Goal: Entertainment & Leisure: Consume media (video, audio)

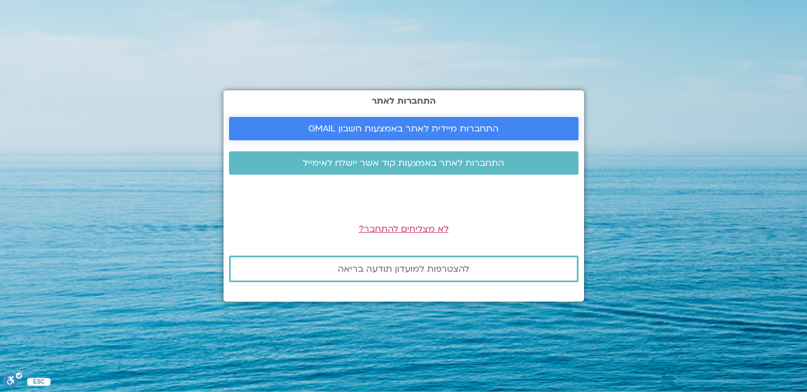
click at [390, 127] on span "התחברות מיידית לאתר באמצעות חשבון GMAIL" at bounding box center [403, 129] width 190 height 10
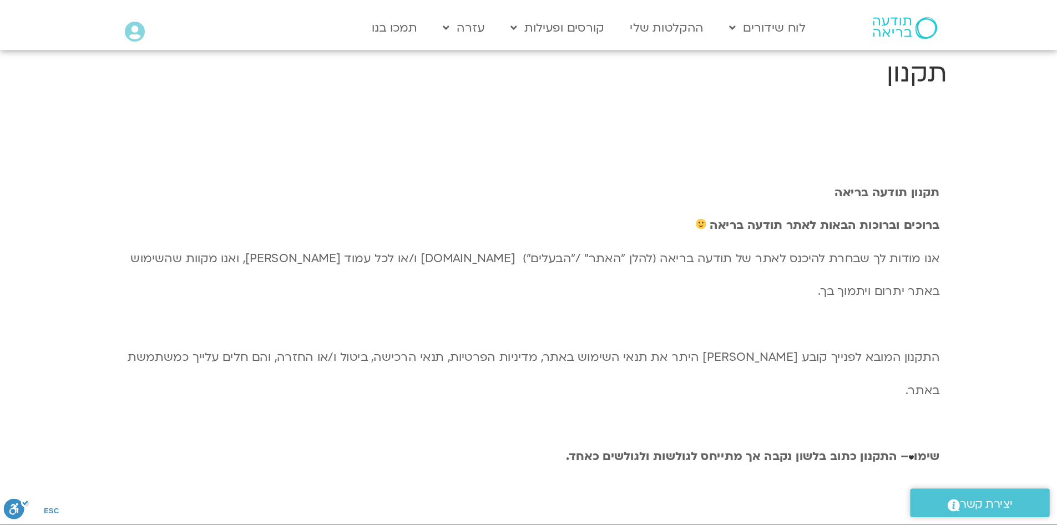
scroll to position [14, 0]
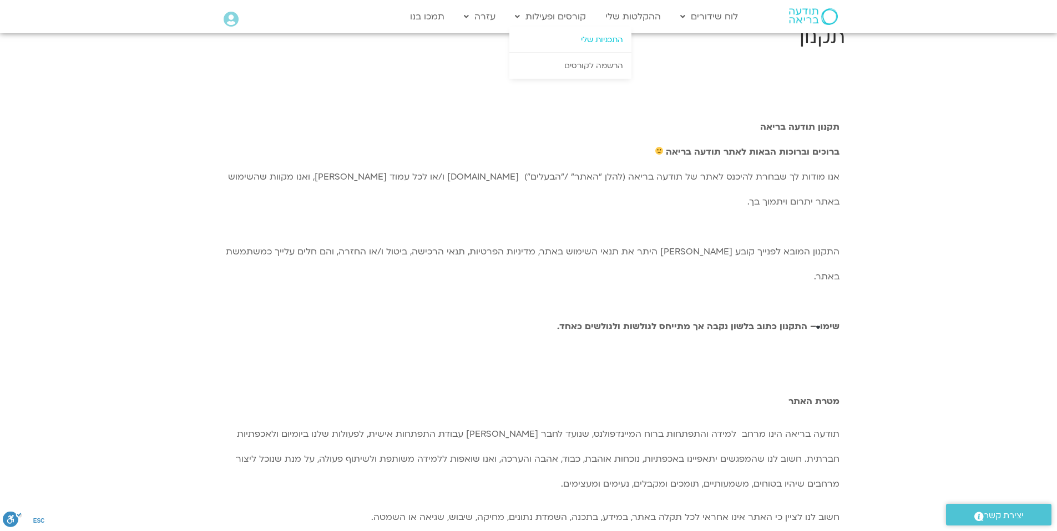
click at [562, 39] on link "התכניות שלי" at bounding box center [570, 40] width 122 height 26
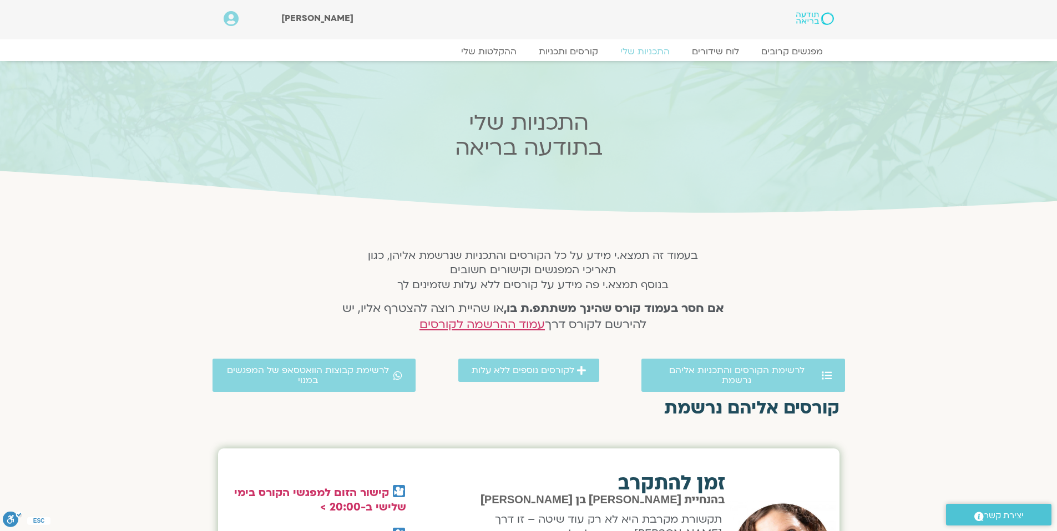
click at [471, 58] on div "מפגשים קרובים לוח שידורים התכניות שלי קורסים ותכניות ההקלטות שלי מפגשים קרובים …" at bounding box center [529, 54] width 610 height 8
click at [494, 50] on link "ההקלטות שלי" at bounding box center [488, 51] width 93 height 13
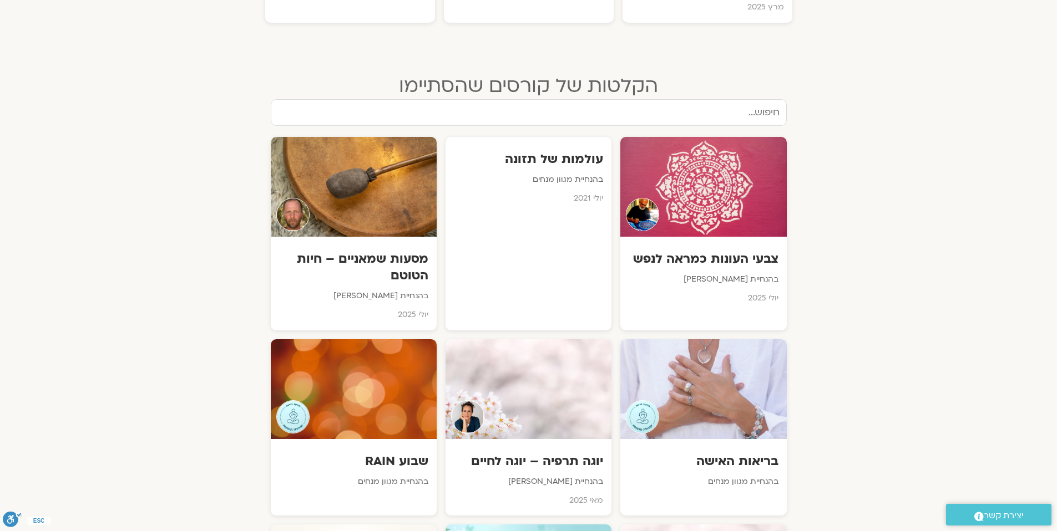
scroll to position [1272, 0]
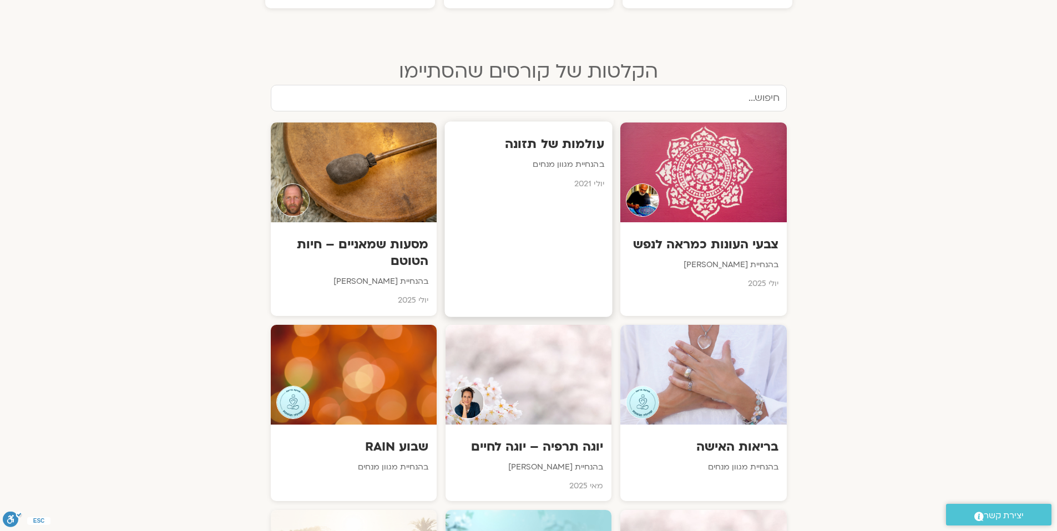
click at [547, 135] on h3 "עולמות של תזונה" at bounding box center [528, 143] width 151 height 17
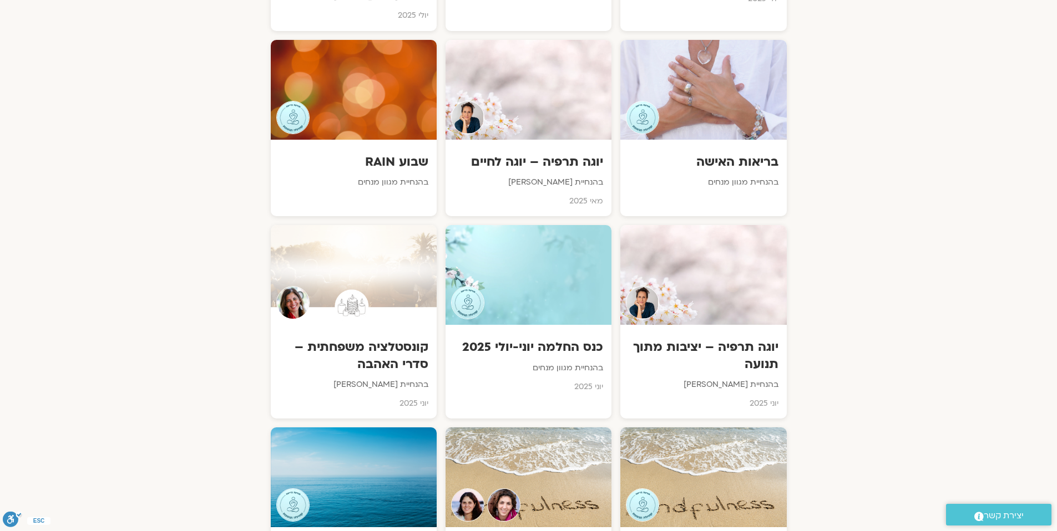
scroll to position [1615, 0]
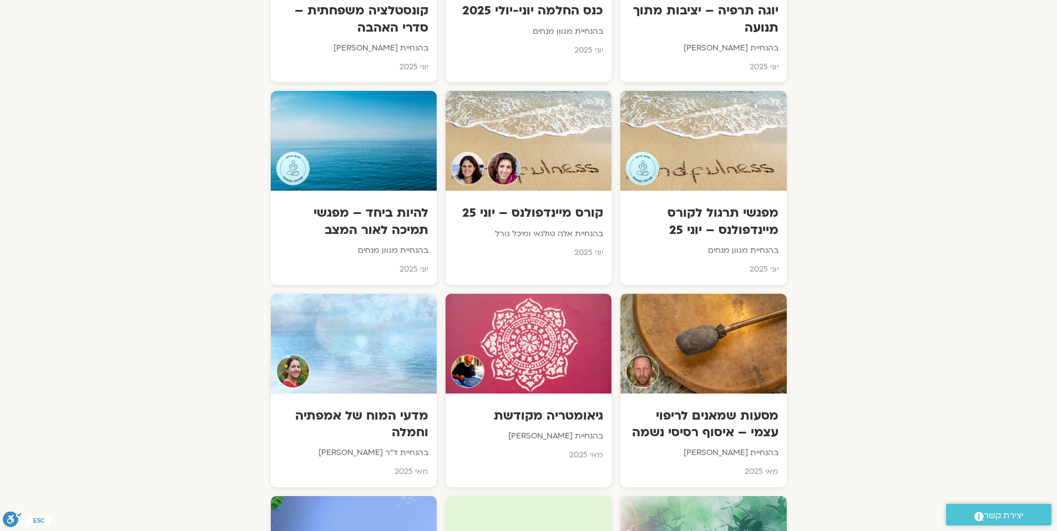
scroll to position [1951, 0]
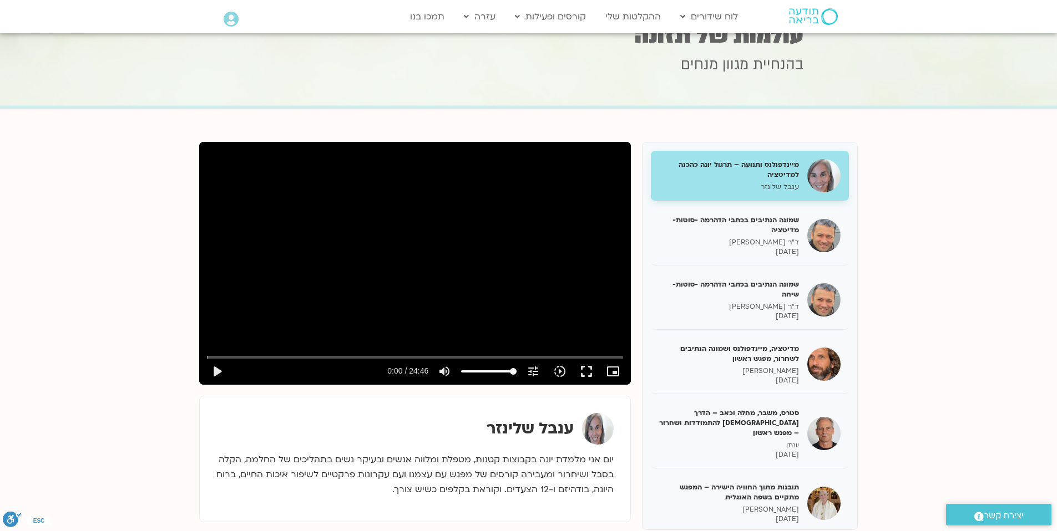
scroll to position [50, 0]
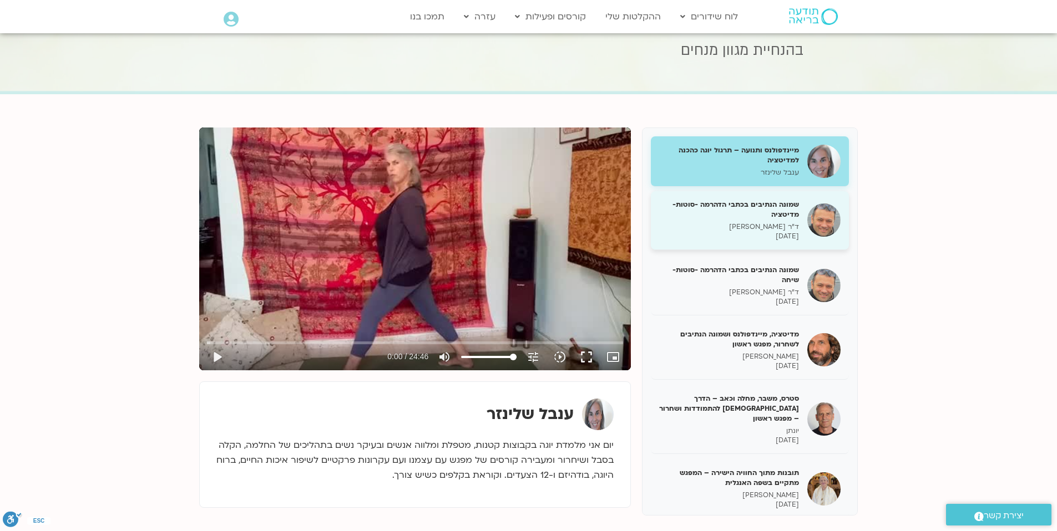
click at [749, 200] on h5 "שמונה הנתיבים בכתבי הדהרמה -סוטות- מדיטציה" at bounding box center [729, 210] width 140 height 20
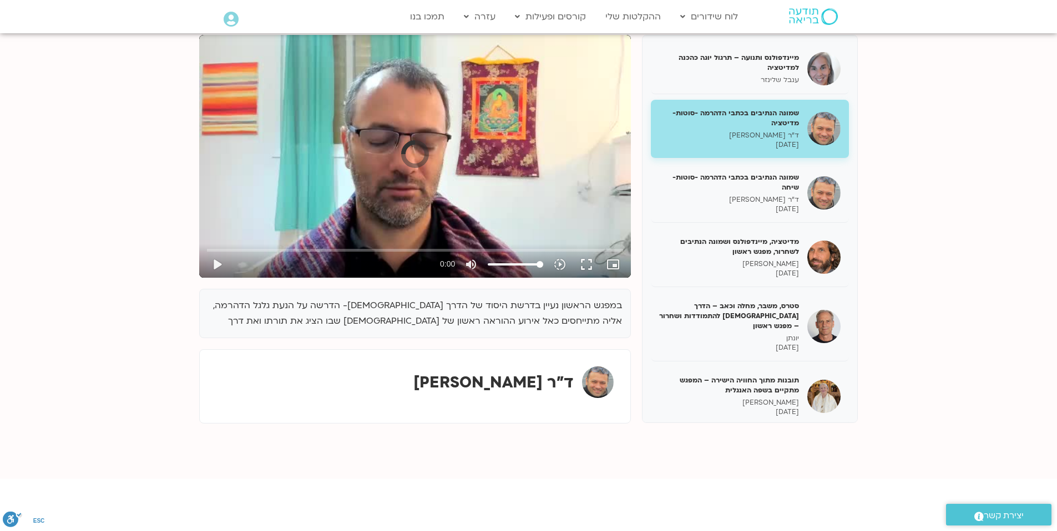
scroll to position [150, 0]
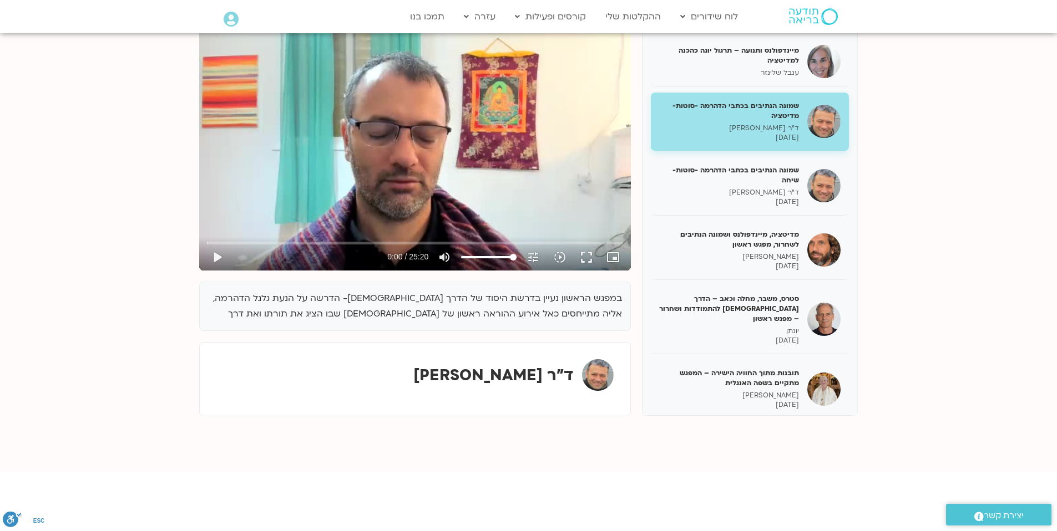
click at [547, 382] on strong "ד"ר אסף סטי אל בר" at bounding box center [493, 375] width 160 height 21
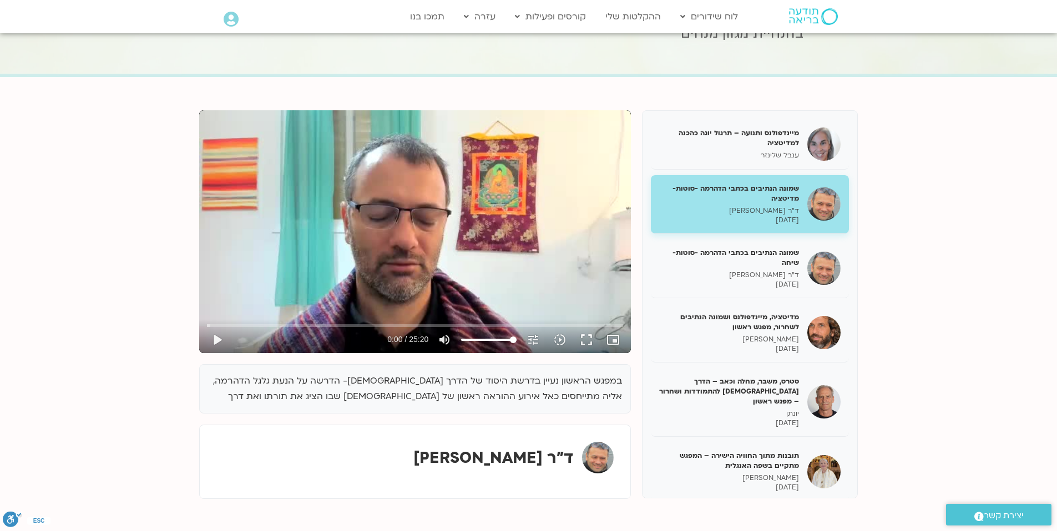
scroll to position [0, 0]
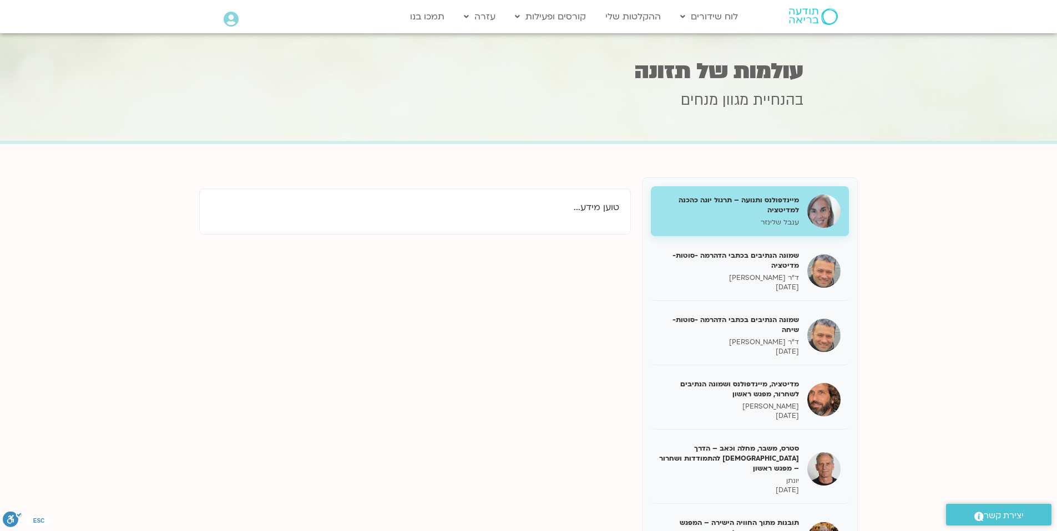
scroll to position [50, 0]
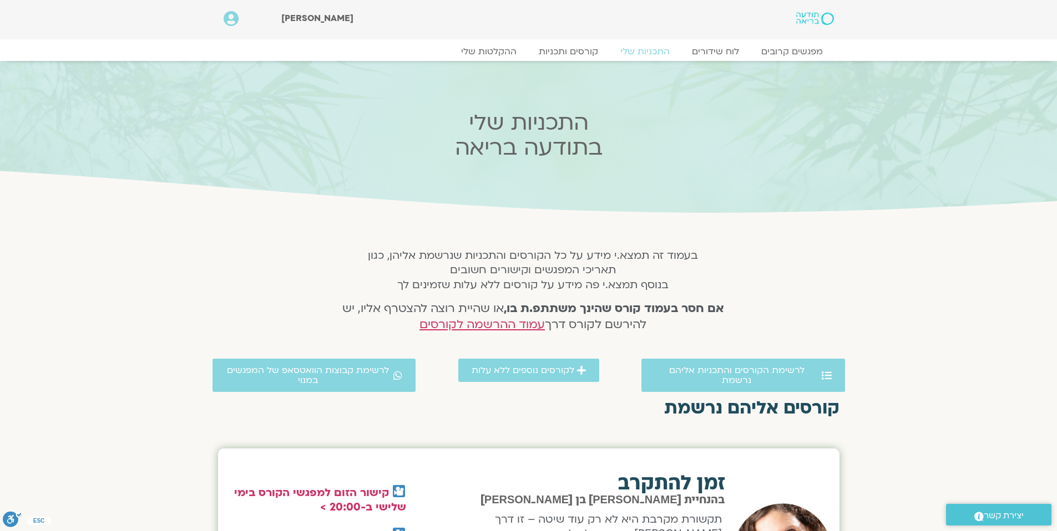
click at [647, 290] on h5 "בעמוד זה תמצא.י מידע על כל הקורסים והתכניות שנרשמת אליהן, כגון תאריכי המפגשים ו…" at bounding box center [532, 270] width 411 height 44
click at [579, 50] on link "קורסים ותכניות" at bounding box center [568, 51] width 98 height 13
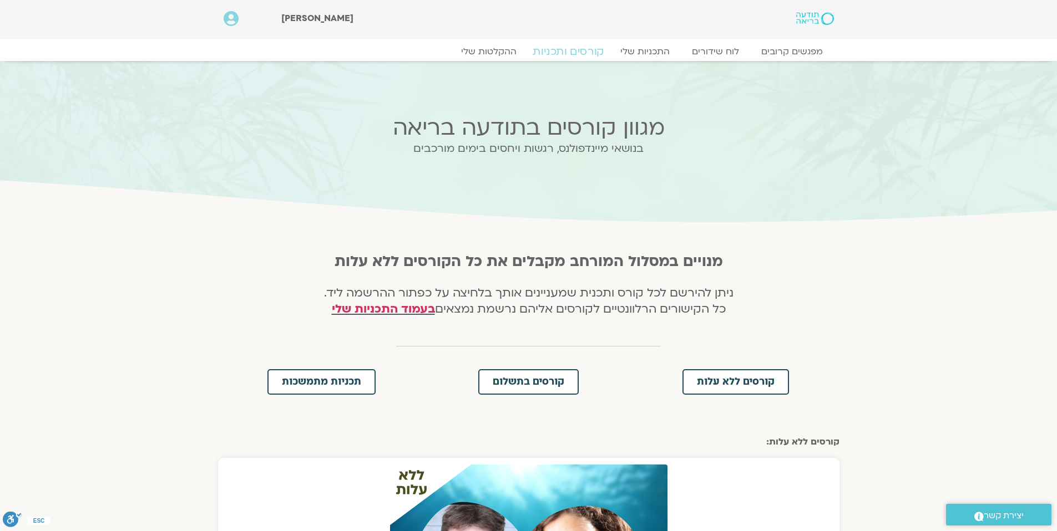
click at [566, 54] on link "קורסים ותכניות" at bounding box center [568, 51] width 98 height 13
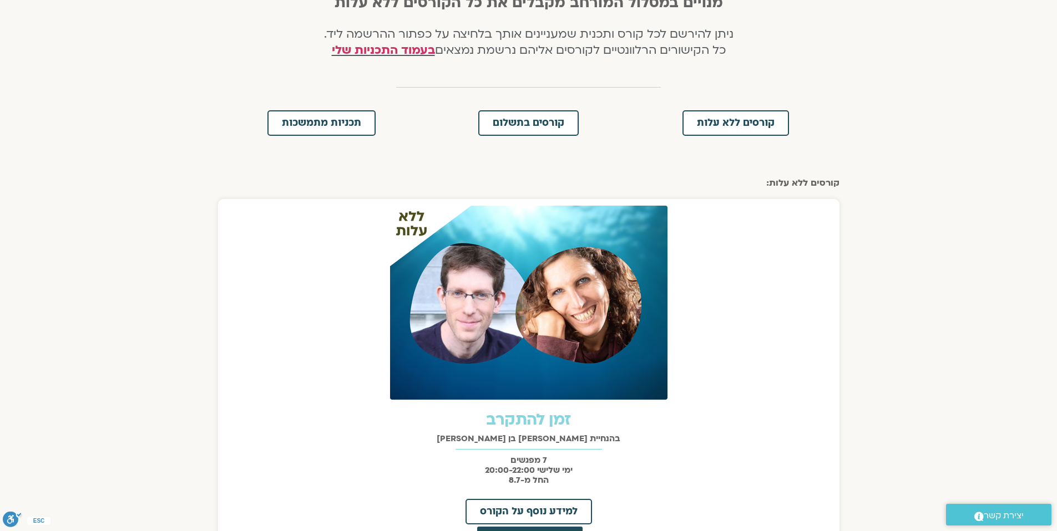
scroll to position [266, 0]
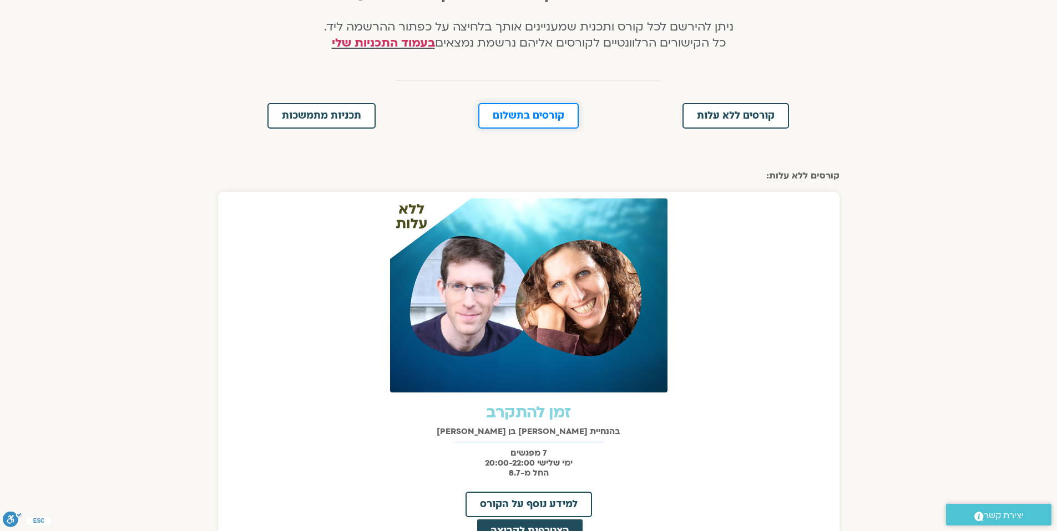
click at [547, 115] on span "קורסים בתשלום" at bounding box center [529, 116] width 72 height 10
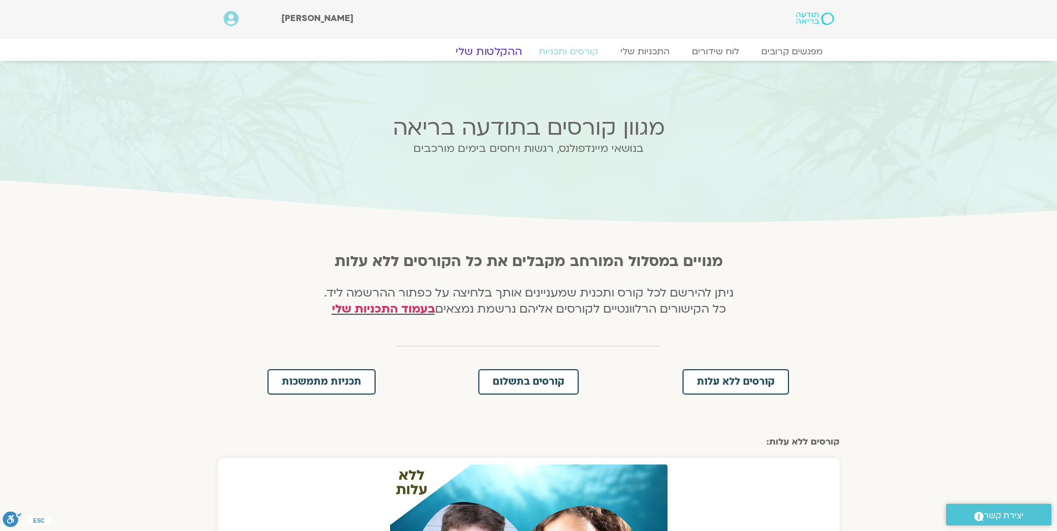
click at [491, 55] on link "ההקלטות שלי" at bounding box center [488, 51] width 93 height 13
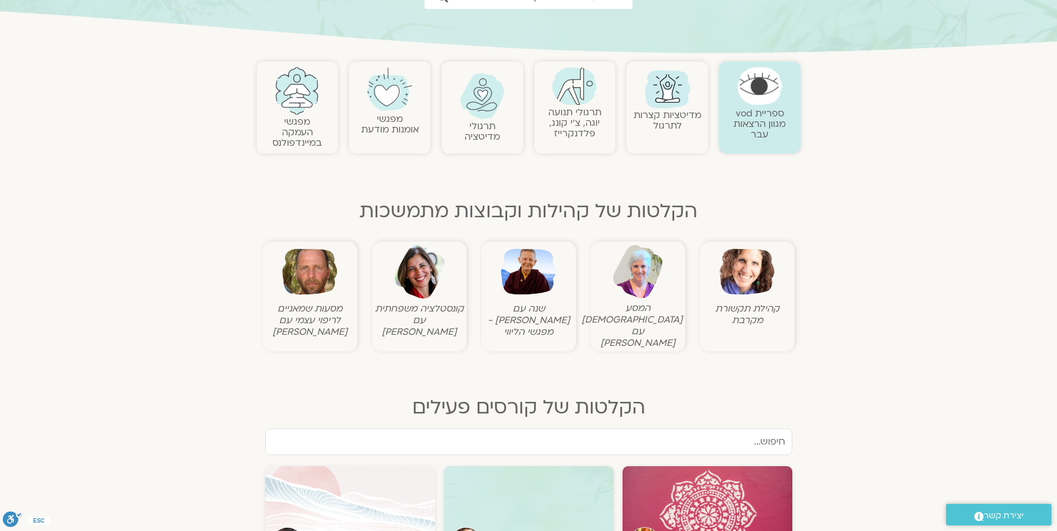
scroll to position [306, 0]
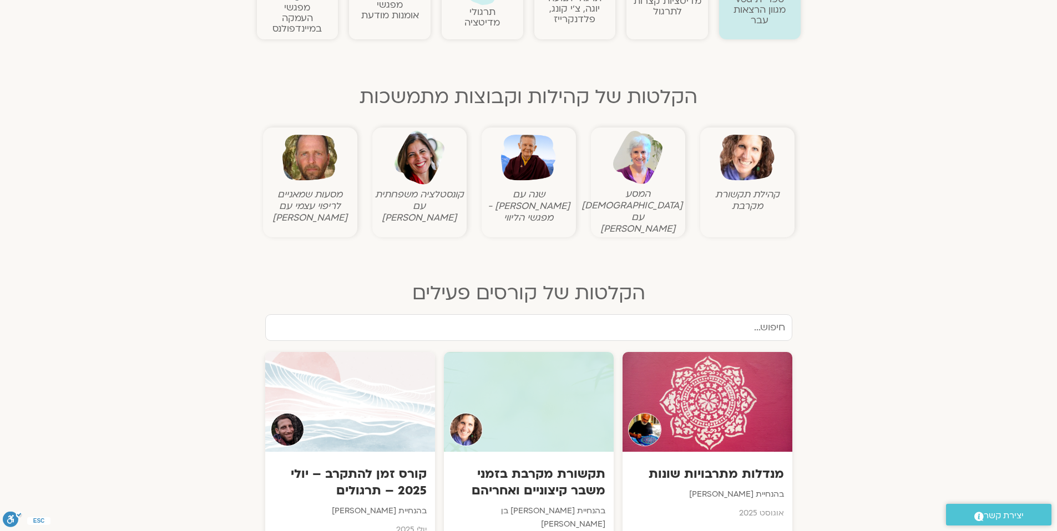
click at [416, 171] on img at bounding box center [419, 157] width 55 height 55
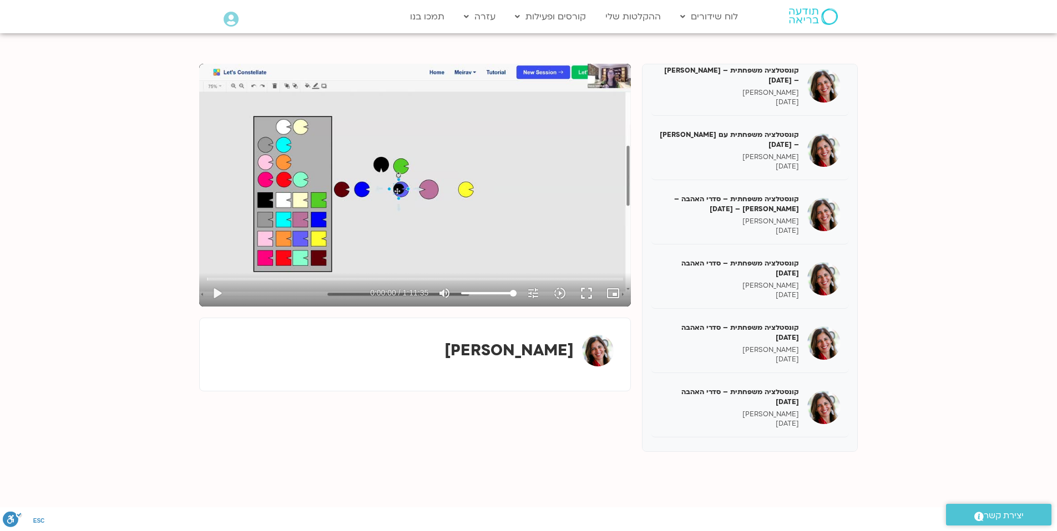
scroll to position [121, 0]
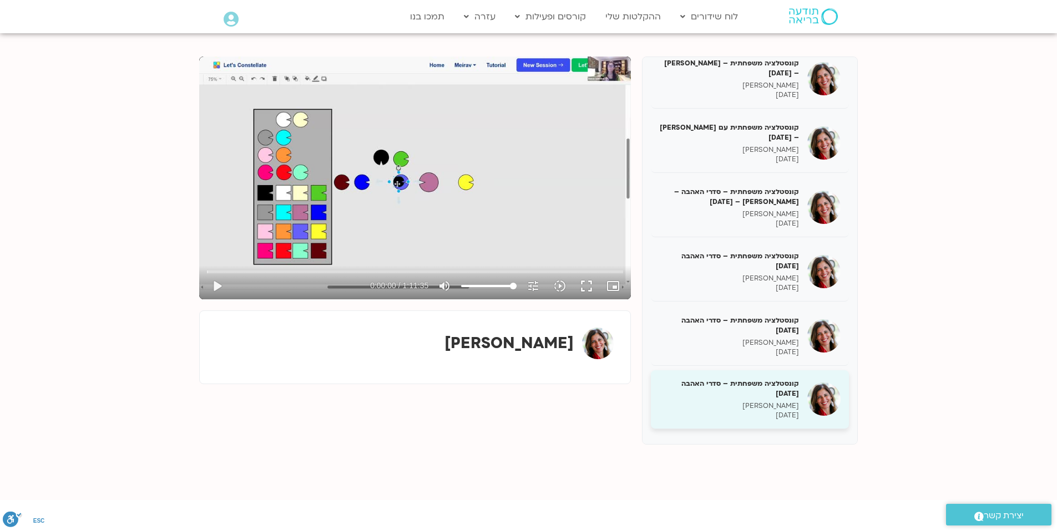
click at [733, 409] on p "[PERSON_NAME]" at bounding box center [729, 406] width 140 height 9
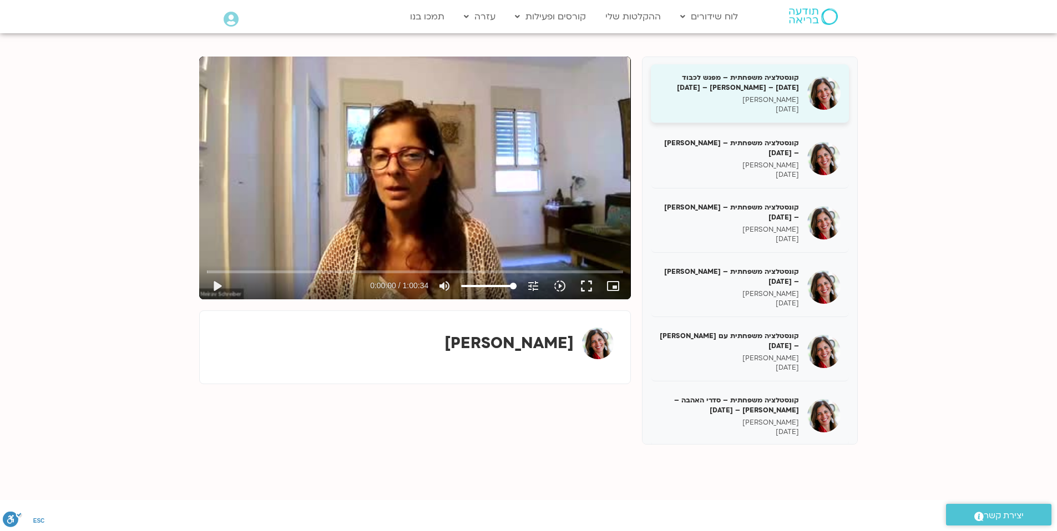
click at [719, 93] on h5 "קונסטלציה משפחתית – מפגש לכבוד [DATE] – [PERSON_NAME] – [DATE]" at bounding box center [729, 83] width 140 height 20
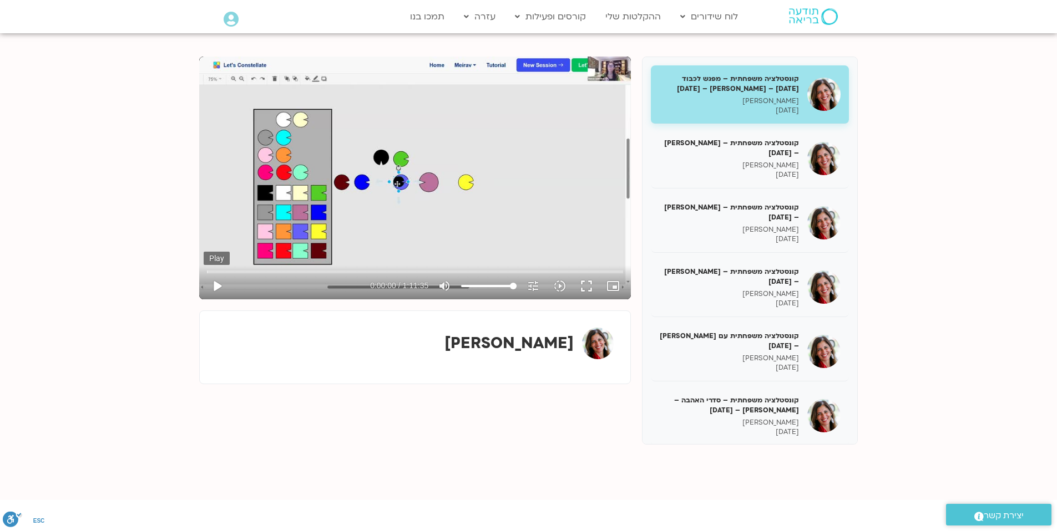
click at [218, 285] on button "play_arrow" at bounding box center [217, 286] width 27 height 27
click at [562, 289] on icon "slow_motion_video" at bounding box center [559, 286] width 13 height 13
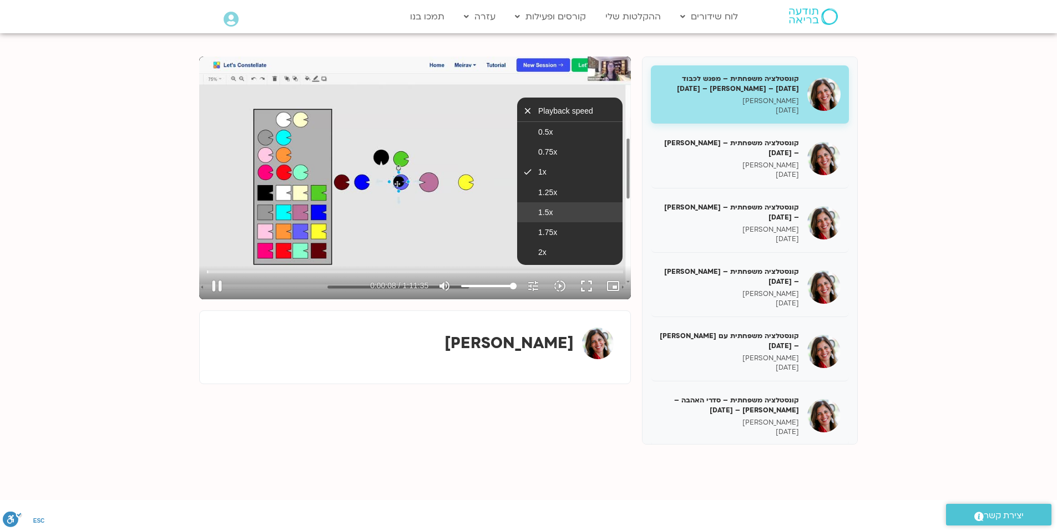
click at [570, 205] on button "1.5x" at bounding box center [569, 212] width 105 height 20
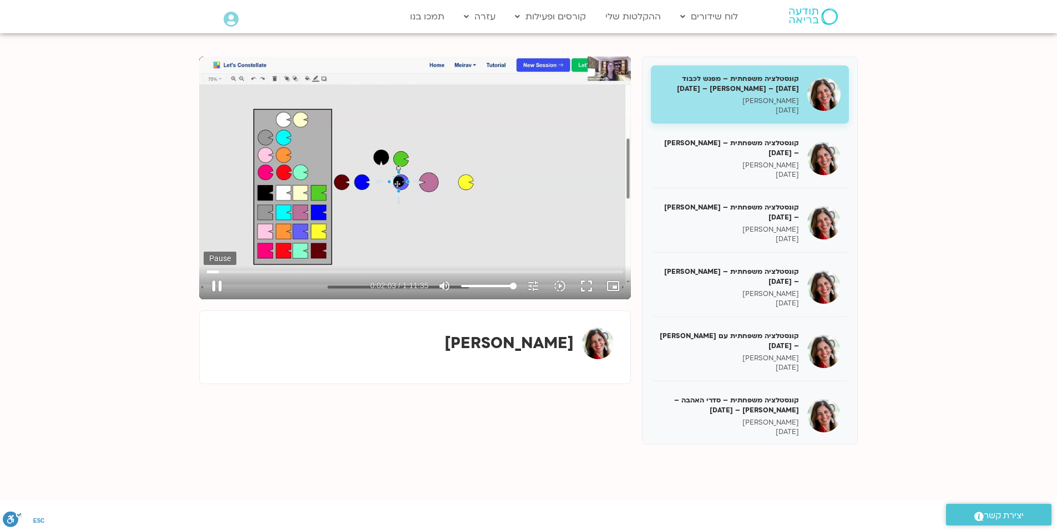
click at [217, 287] on button "pause" at bounding box center [217, 286] width 27 height 27
type input "123.431947"
